Goal: Check status: Check status

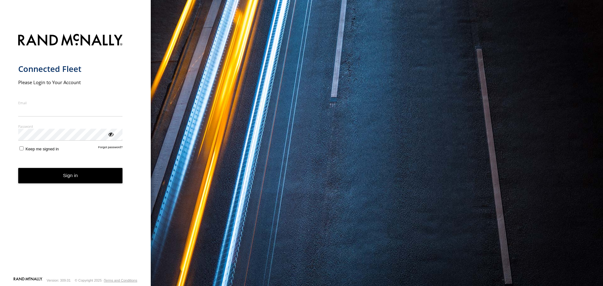
type input "**********"
click at [79, 181] on button "Sign in" at bounding box center [70, 175] width 105 height 15
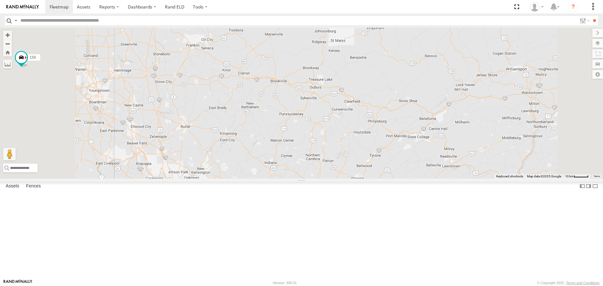
click at [294, 22] on span at bounding box center [287, 13] width 14 height 17
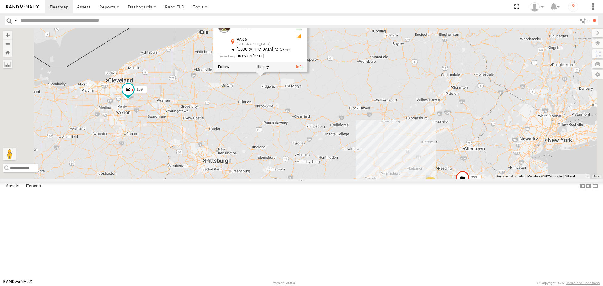
click at [0, 0] on span at bounding box center [0, 0] width 0 height 0
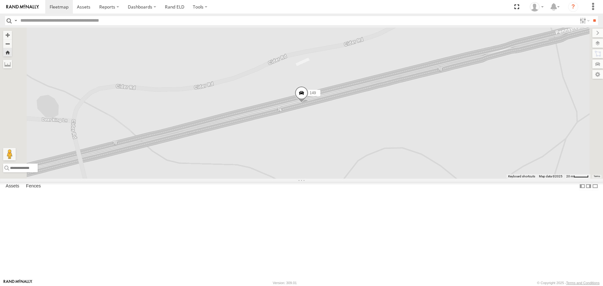
click at [308, 103] on span at bounding box center [302, 94] width 14 height 17
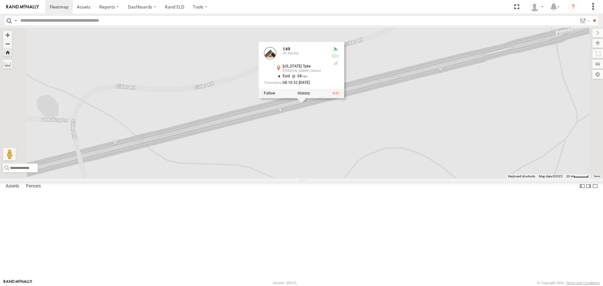
click at [246, 72] on div "149 149 All Assets Pennsylvania Tpke Manns Choice 39.9796 , -78.73844 East 68 0…" at bounding box center [301, 103] width 603 height 151
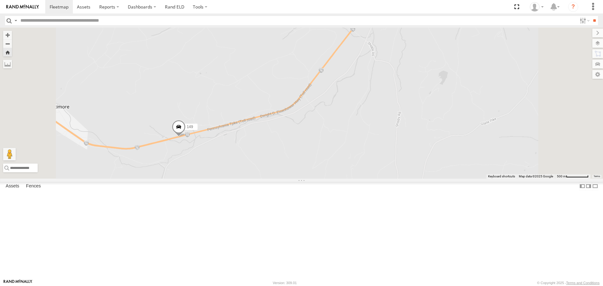
drag, startPoint x: 440, startPoint y: 152, endPoint x: 437, endPoint y: 235, distance: 82.3
click at [437, 178] on div "149" at bounding box center [301, 103] width 603 height 151
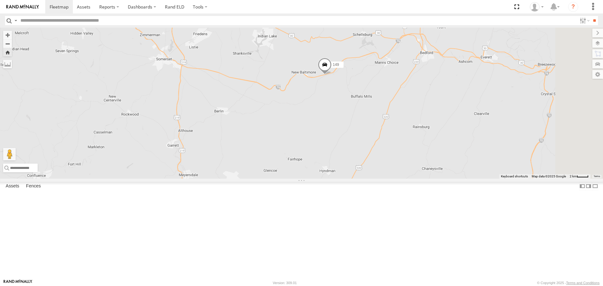
drag, startPoint x: 487, startPoint y: 232, endPoint x: 470, endPoint y: 129, distance: 104.6
click at [470, 129] on div "149" at bounding box center [301, 103] width 603 height 151
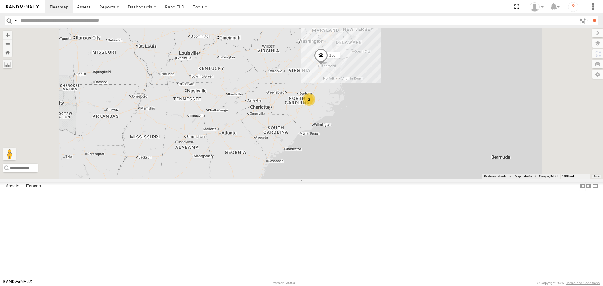
click at [0, 0] on span at bounding box center [0, 0] width 0 height 0
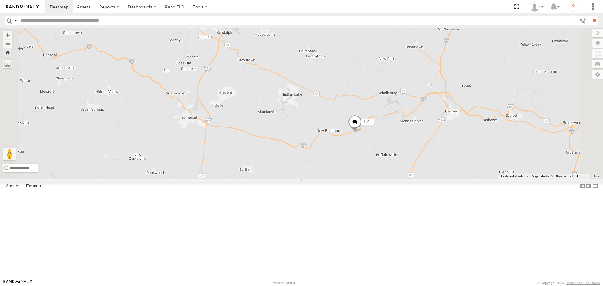
drag, startPoint x: 570, startPoint y: 160, endPoint x: 429, endPoint y: 198, distance: 146.1
click at [429, 178] on div "149" at bounding box center [301, 103] width 603 height 151
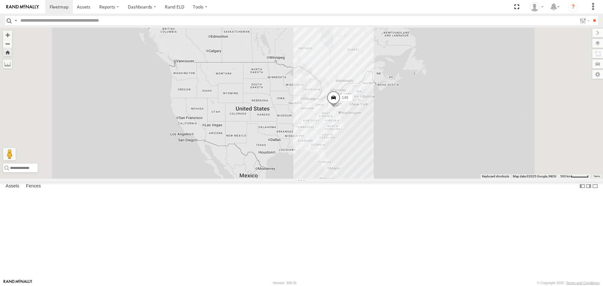
click at [408, 166] on div "149" at bounding box center [301, 103] width 603 height 151
click at [419, 163] on div "149" at bounding box center [301, 103] width 603 height 151
click at [449, 162] on div "149" at bounding box center [301, 103] width 603 height 151
drag, startPoint x: 453, startPoint y: 160, endPoint x: 371, endPoint y: 97, distance: 103.5
click at [451, 156] on div "149" at bounding box center [301, 103] width 603 height 151
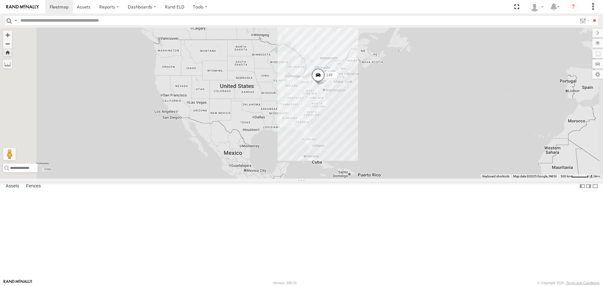
click at [0, 0] on div "152" at bounding box center [0, 0] width 0 height 0
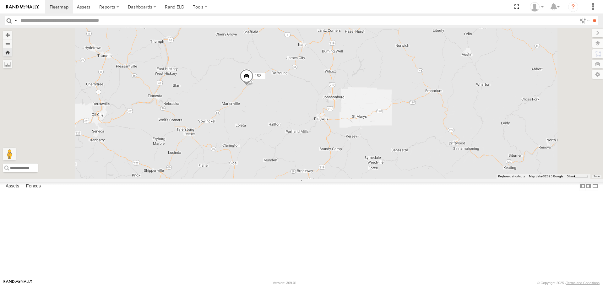
click at [0, 0] on span at bounding box center [0, 0] width 0 height 0
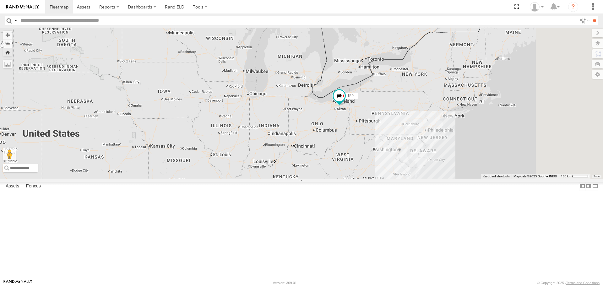
drag, startPoint x: 556, startPoint y: 165, endPoint x: 477, endPoint y: 166, distance: 78.5
click at [479, 166] on div "159" at bounding box center [301, 103] width 603 height 151
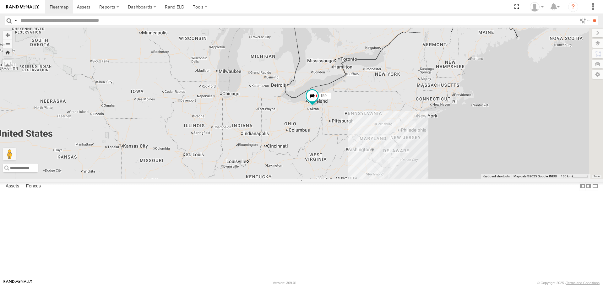
click at [459, 164] on div "159" at bounding box center [301, 103] width 603 height 151
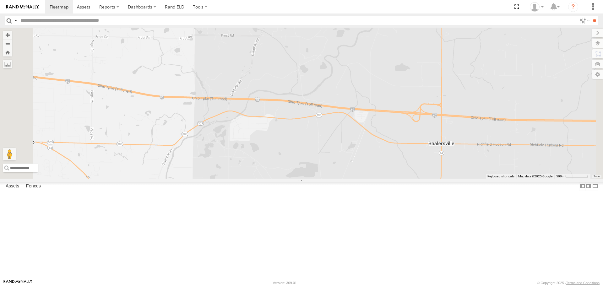
click at [0, 0] on span at bounding box center [0, 0] width 0 height 0
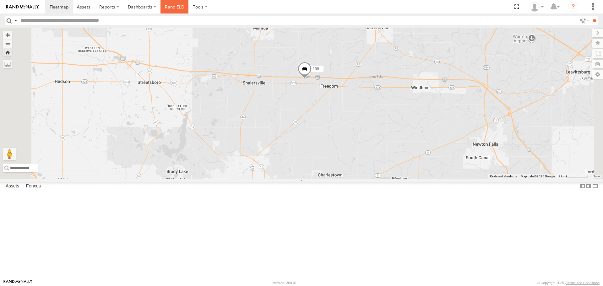
click at [172, 8] on link "Rand ELD" at bounding box center [174, 7] width 28 height 14
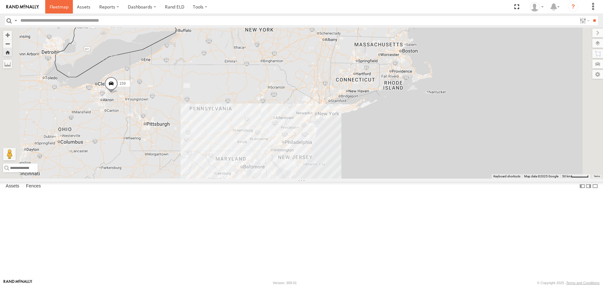
click at [55, 8] on span at bounding box center [59, 7] width 19 height 6
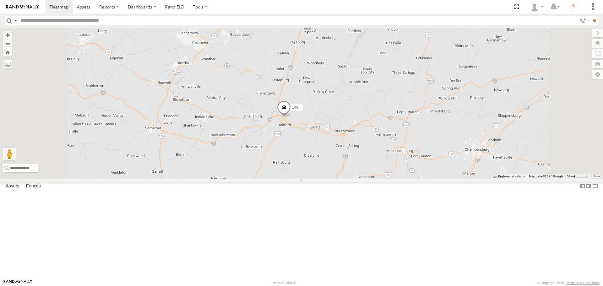
drag, startPoint x: 408, startPoint y: 176, endPoint x: 404, endPoint y: 107, distance: 68.6
click at [404, 107] on div "152 159 155 149" at bounding box center [301, 103] width 603 height 151
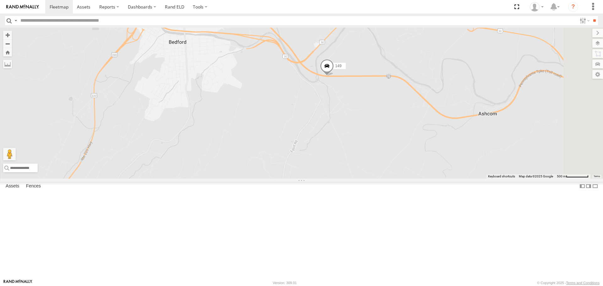
drag, startPoint x: 559, startPoint y: 264, endPoint x: 387, endPoint y: 123, distance: 222.0
click at [387, 123] on div "152 159 155 149" at bounding box center [301, 103] width 603 height 151
